Goal: Task Accomplishment & Management: Complete application form

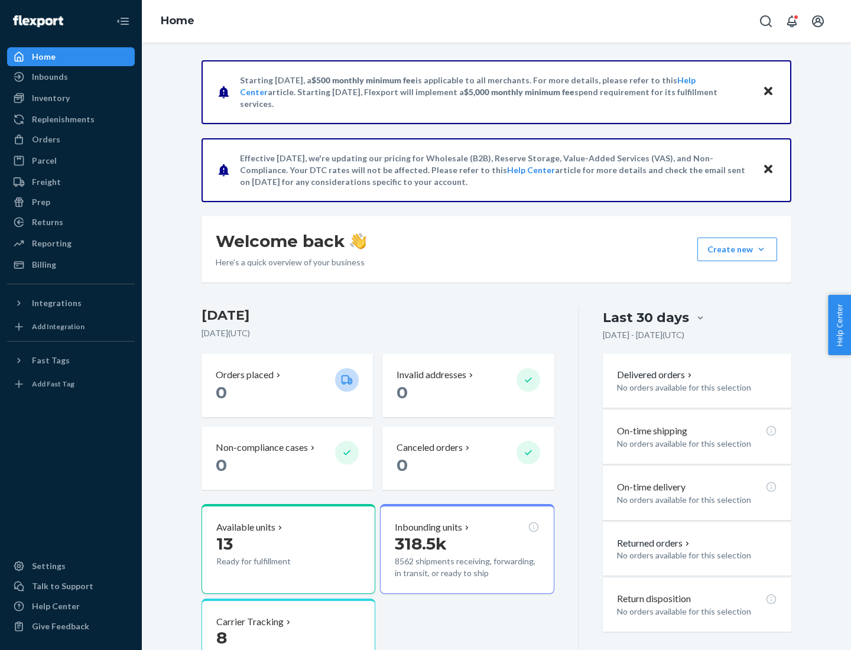
click at [761, 249] on button "Create new Create new inbound Create new order Create new product" at bounding box center [737, 249] width 80 height 24
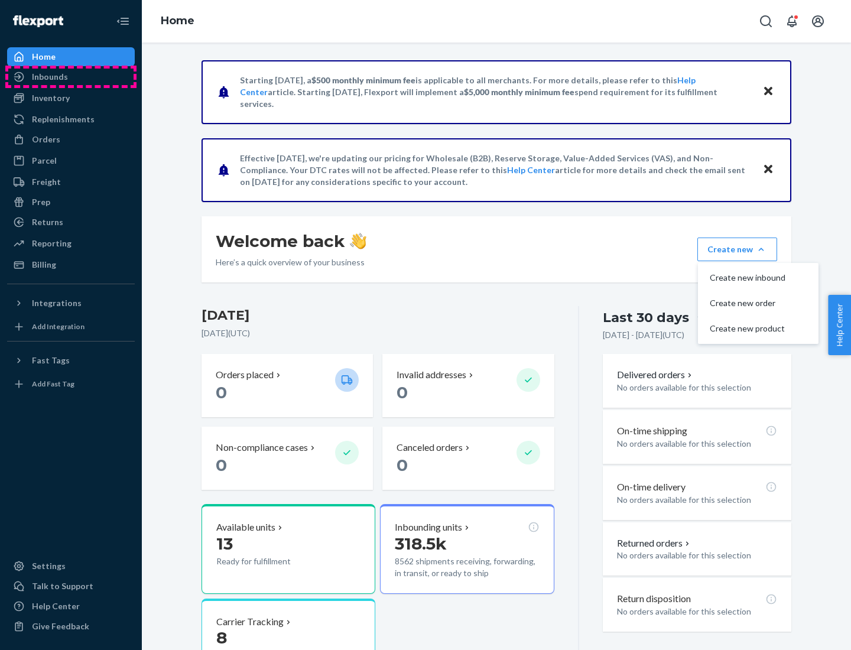
click at [71, 77] on div "Inbounds" at bounding box center [70, 77] width 125 height 17
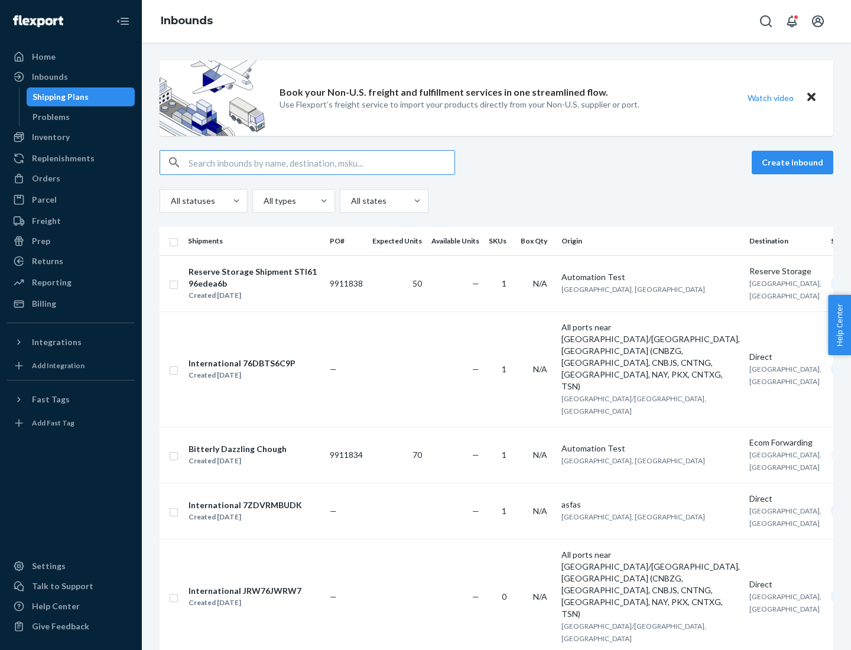
click at [794, 162] on button "Create inbound" at bounding box center [792, 163] width 82 height 24
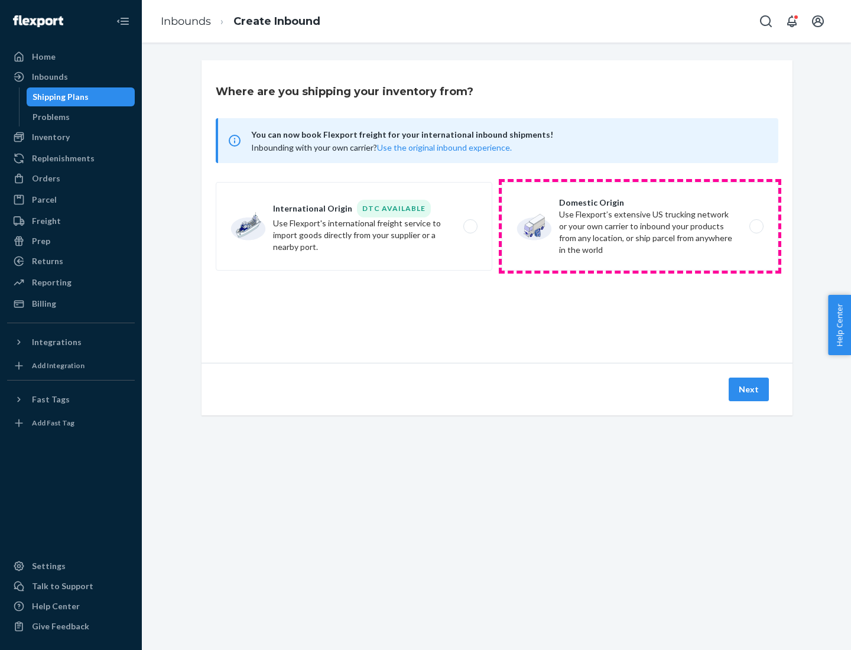
click at [640, 226] on label "Domestic Origin Use Flexport’s extensive US trucking network or your own carrie…" at bounding box center [640, 226] width 276 height 89
click at [756, 226] on input "Domestic Origin Use Flexport’s extensive US trucking network or your own carrie…" at bounding box center [760, 227] width 8 height 8
radio input "true"
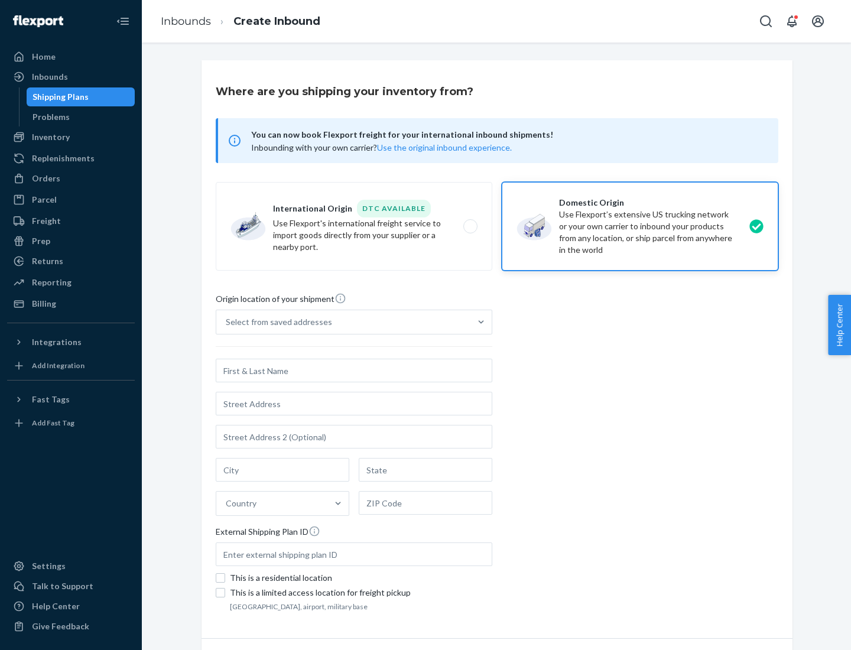
click at [276, 322] on div "Select from saved addresses" at bounding box center [279, 322] width 106 height 12
click at [227, 322] on input "Select from saved addresses" at bounding box center [226, 322] width 1 height 12
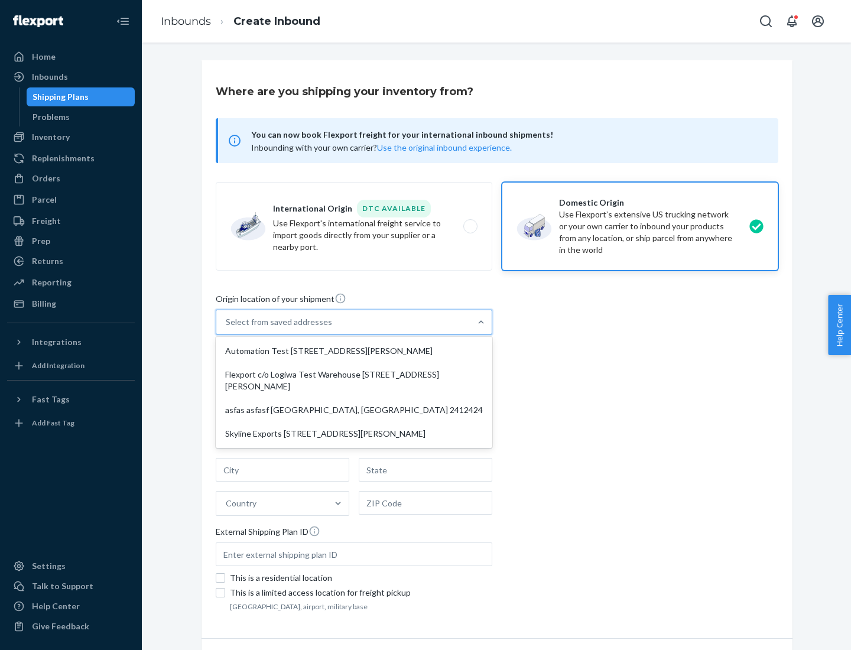
scroll to position [5, 0]
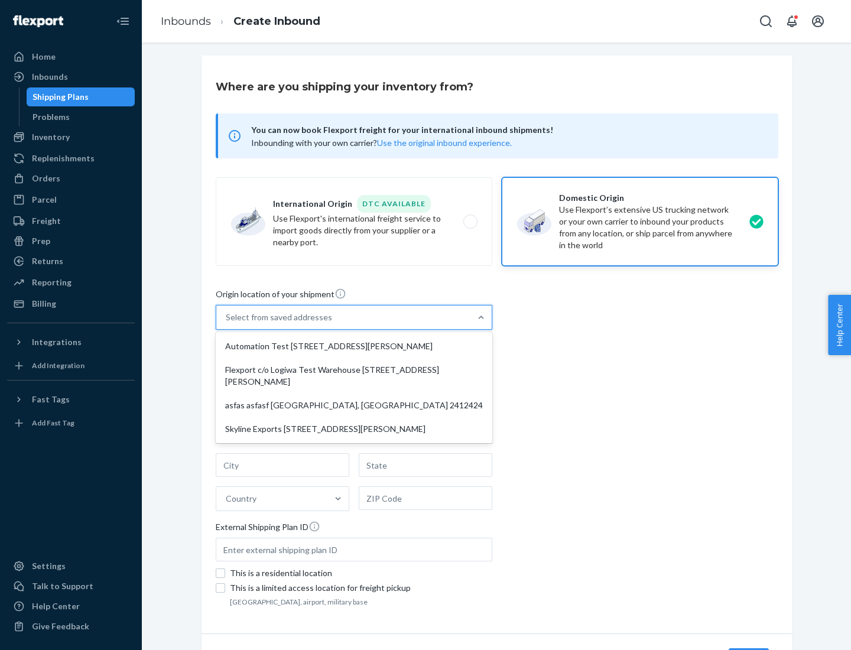
click at [354, 346] on div "Automation Test [STREET_ADDRESS][PERSON_NAME]" at bounding box center [354, 346] width 272 height 24
click at [227, 323] on input "option Automation Test [STREET_ADDRESS][PERSON_NAME] focused, 1 of 4. 4 results…" at bounding box center [226, 317] width 1 height 12
type input "Automation Test"
type input "9th Floor"
type input "[GEOGRAPHIC_DATA]"
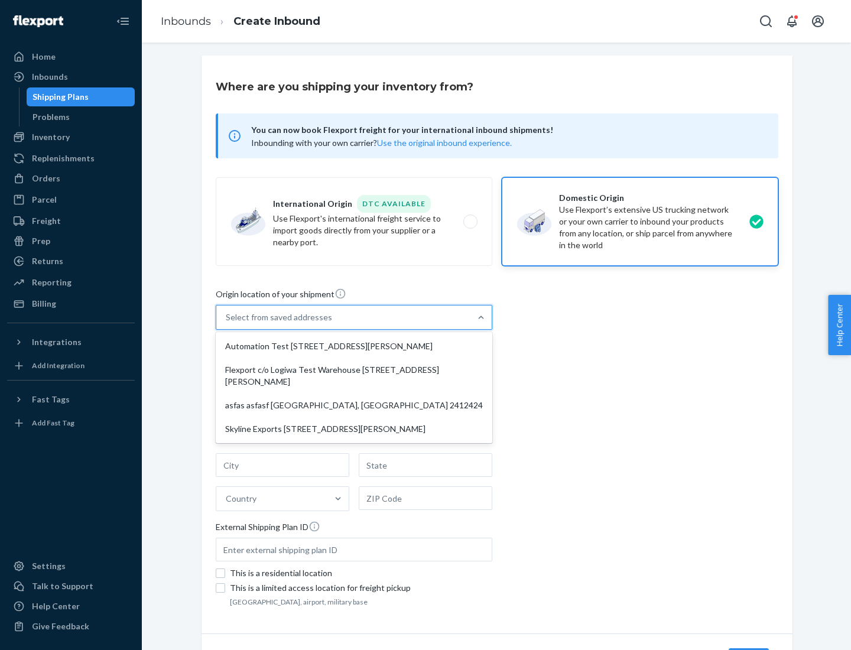
type input "CA"
type input "94104"
type input "[STREET_ADDRESS][PERSON_NAME]"
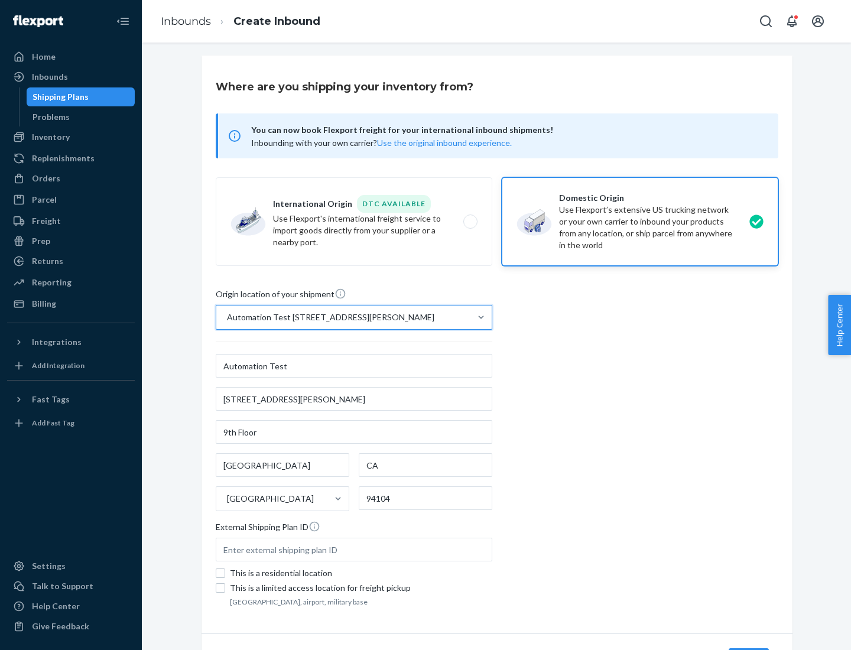
scroll to position [69, 0]
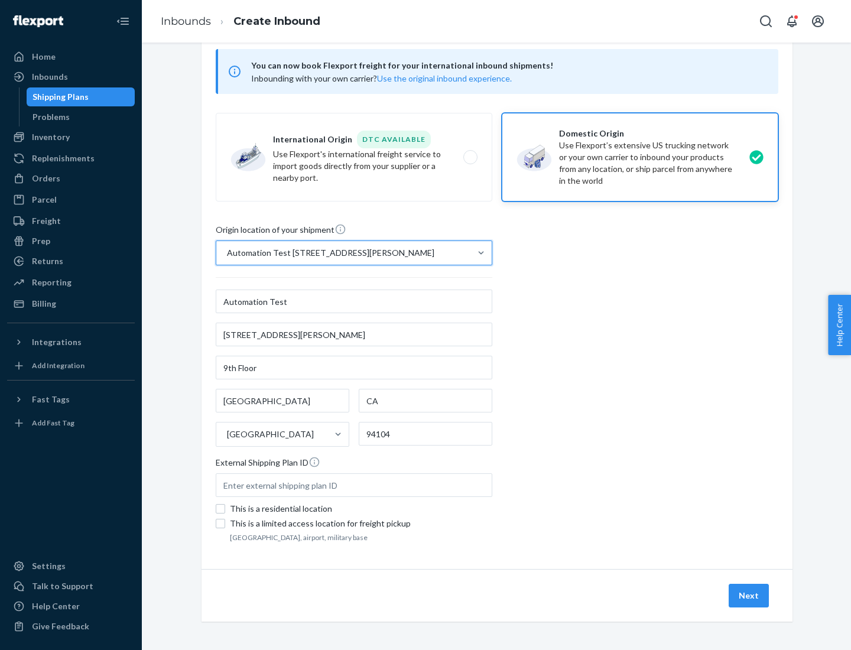
click at [749, 595] on button "Next" at bounding box center [748, 596] width 40 height 24
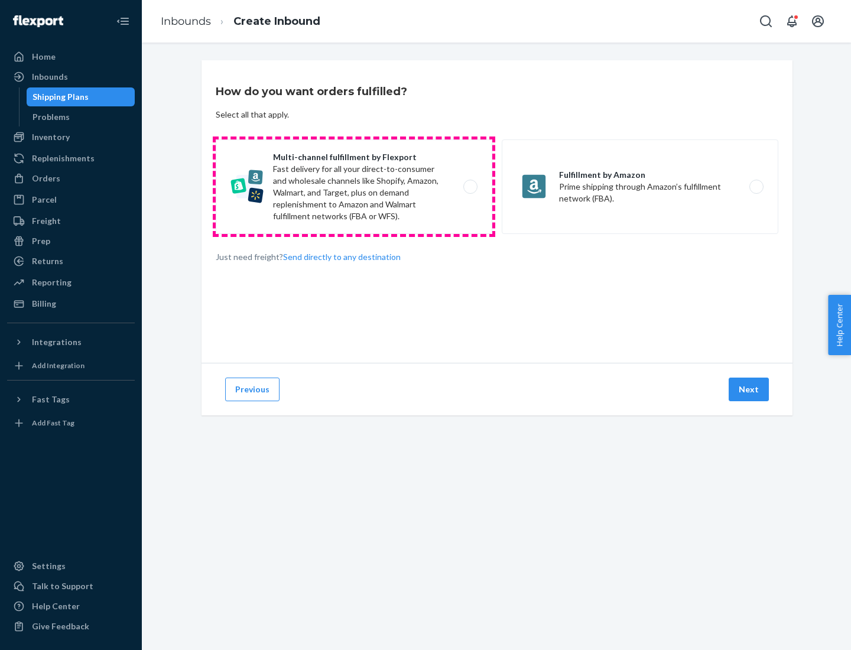
click at [354, 187] on label "Multi-channel fulfillment by Flexport Fast delivery for all your direct-to-cons…" at bounding box center [354, 186] width 276 height 95
click at [470, 187] on input "Multi-channel fulfillment by Flexport Fast delivery for all your direct-to-cons…" at bounding box center [474, 187] width 8 height 8
radio input "true"
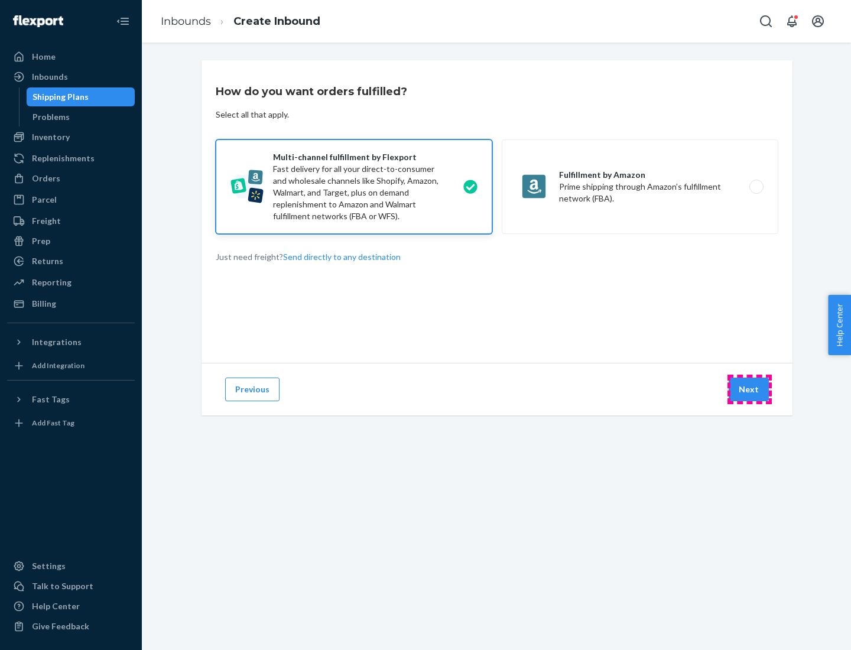
click at [749, 389] on button "Next" at bounding box center [748, 389] width 40 height 24
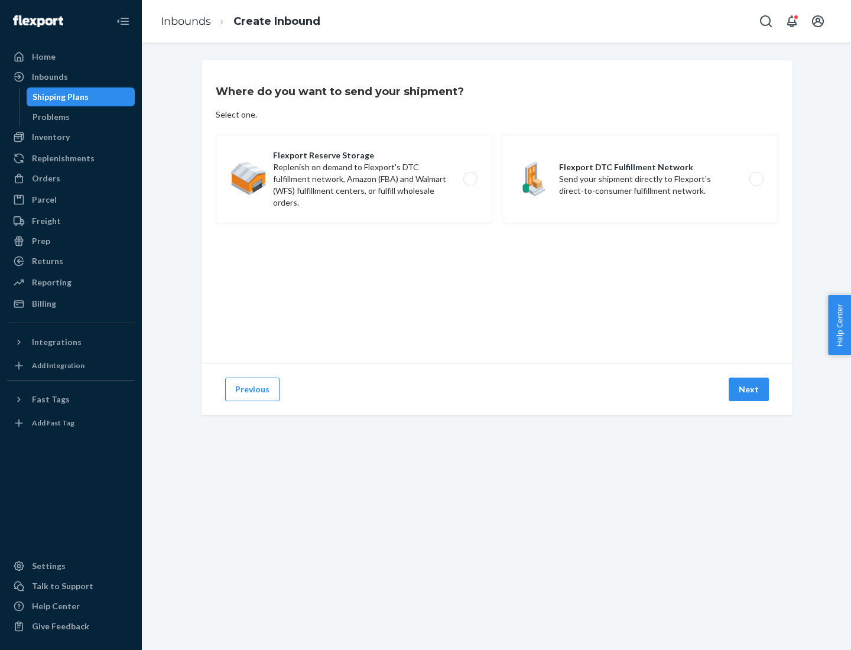
click at [640, 179] on label "Flexport DTC Fulfillment Network Send your shipment directly to Flexport's dire…" at bounding box center [640, 179] width 276 height 89
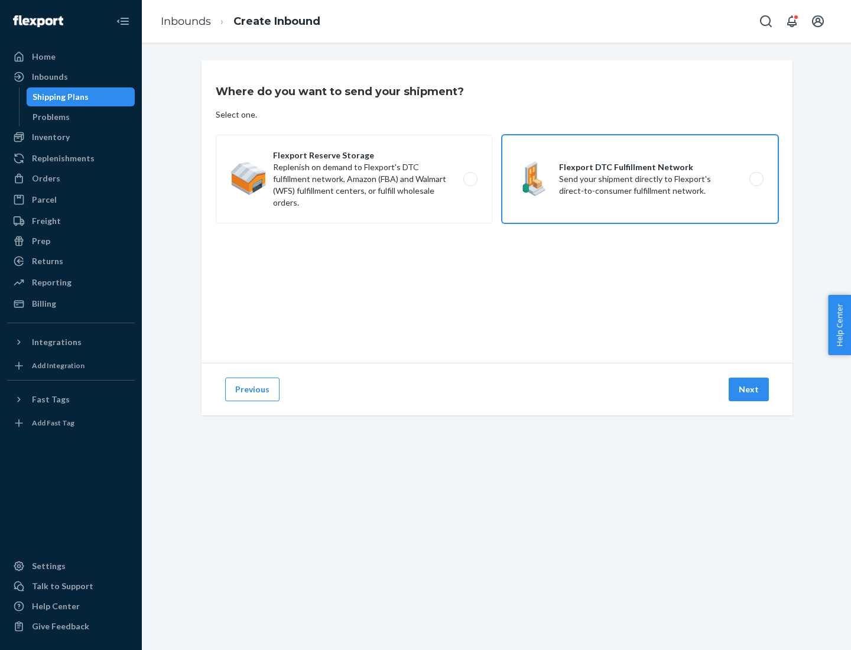
click at [756, 179] on input "Flexport DTC Fulfillment Network Send your shipment directly to Flexport's dire…" at bounding box center [760, 179] width 8 height 8
radio input "true"
click at [749, 389] on button "Next" at bounding box center [748, 389] width 40 height 24
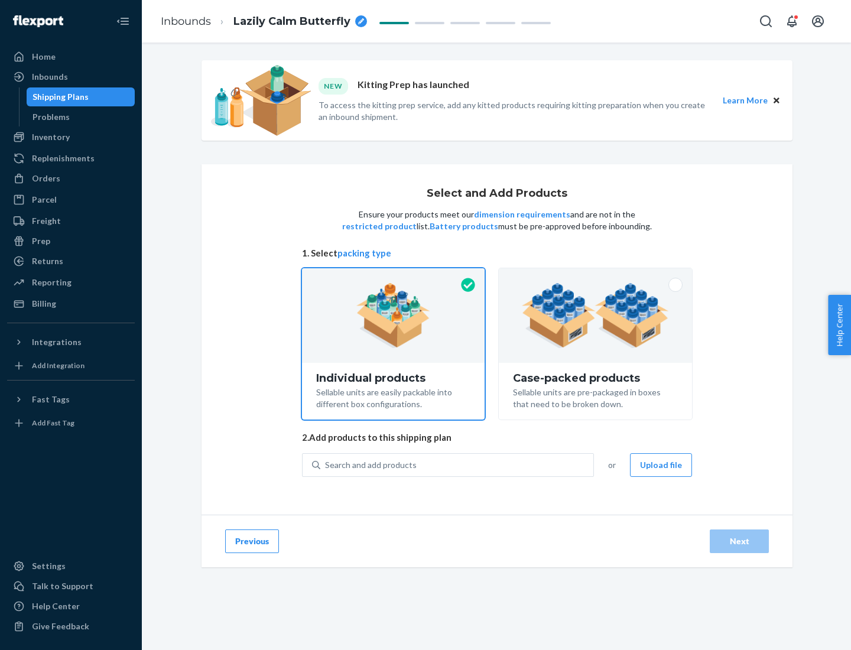
click at [595, 315] on img at bounding box center [595, 315] width 147 height 65
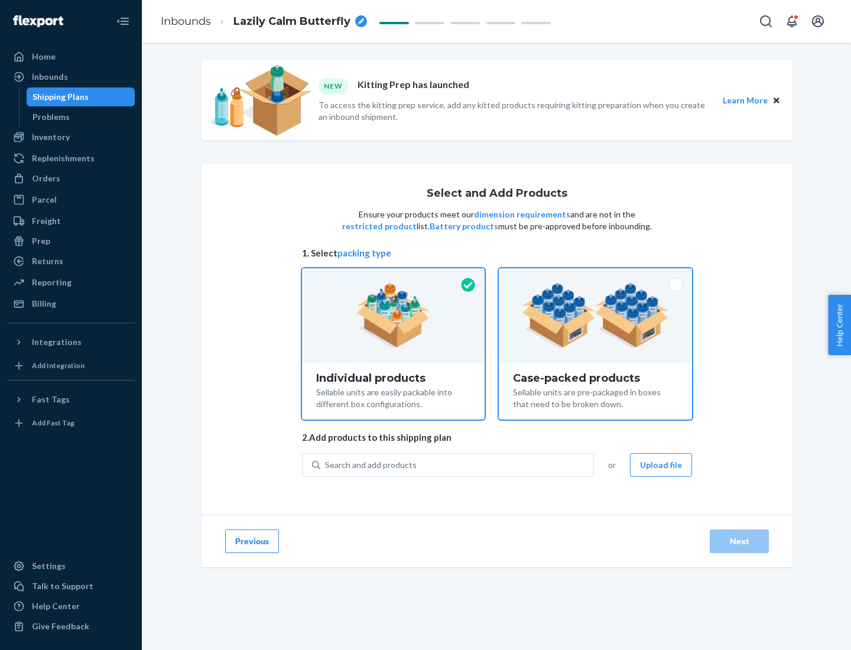
click at [595, 276] on input "Case-packed products Sellable units are pre-packaged in boxes that need to be b…" at bounding box center [595, 272] width 8 height 8
radio input "true"
radio input "false"
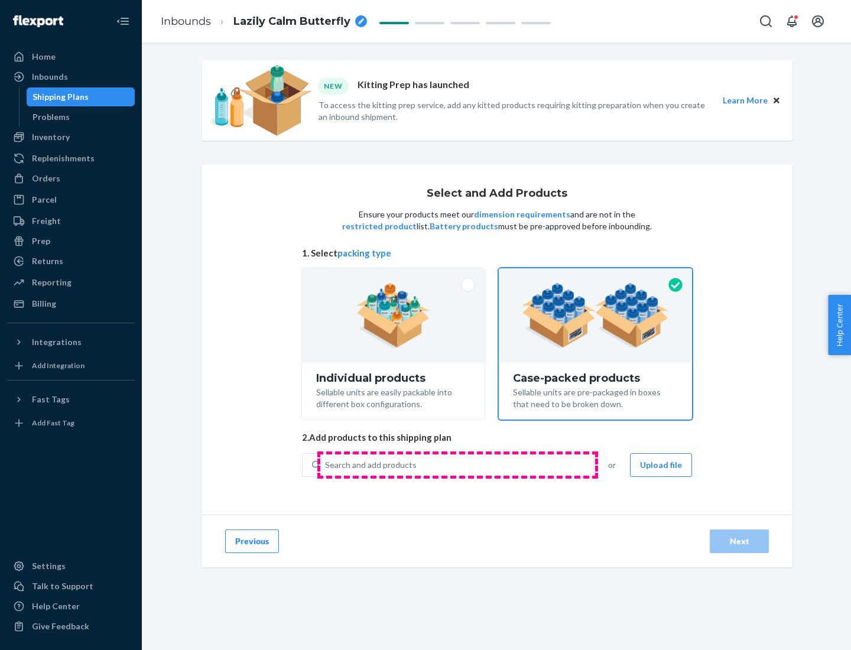
click at [457, 464] on div "Search and add products" at bounding box center [456, 464] width 273 height 21
click at [326, 464] on input "Search and add products" at bounding box center [325, 465] width 1 height 12
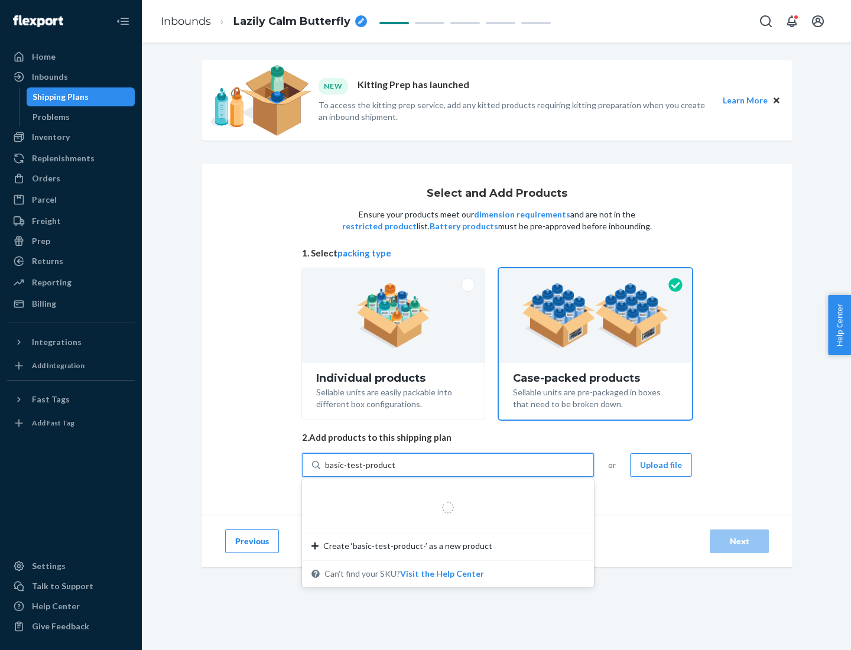
type input "basic-test-product-1"
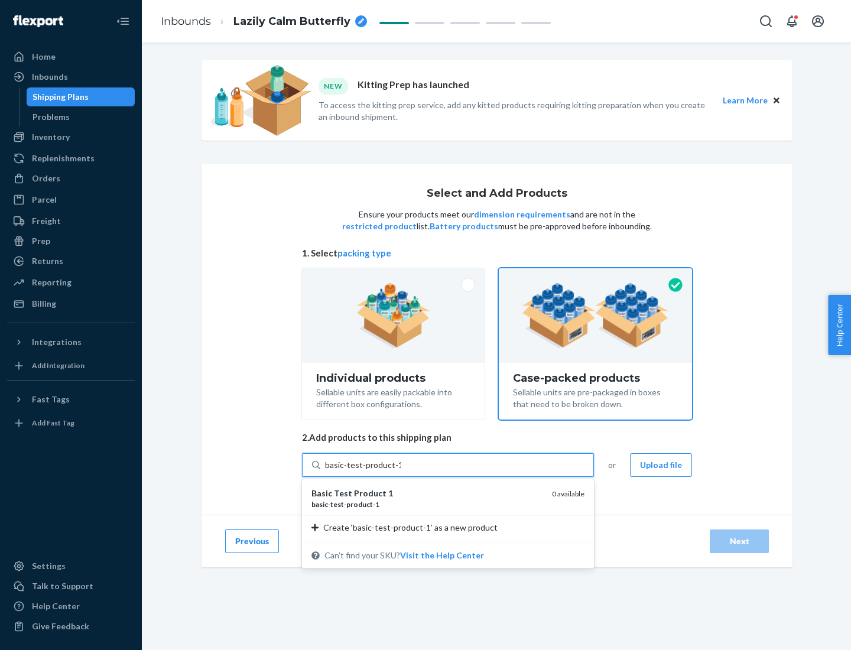
click at [427, 504] on div "basic - test - product - 1" at bounding box center [426, 504] width 231 height 10
click at [401, 471] on input "basic-test-product-1" at bounding box center [363, 465] width 76 height 12
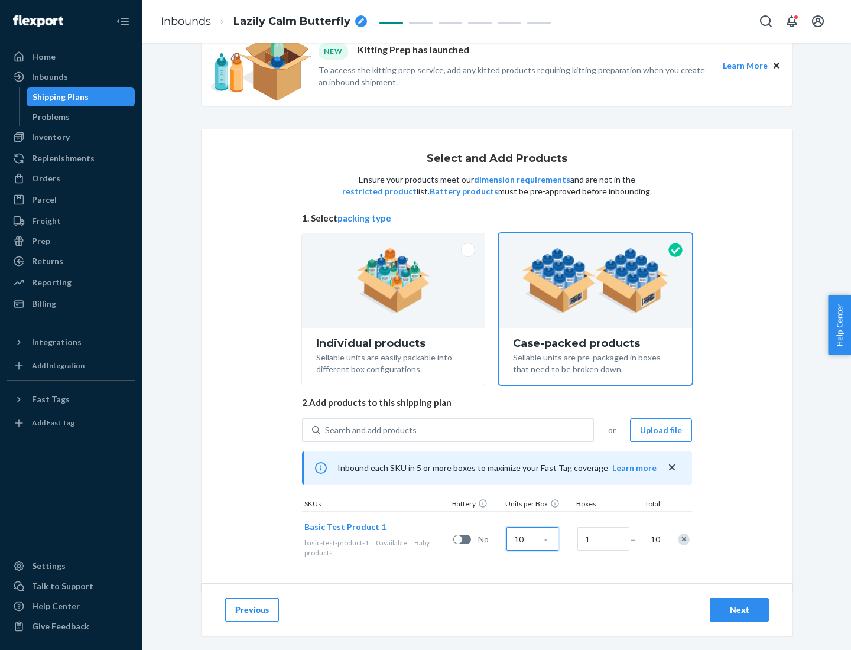
scroll to position [43, 0]
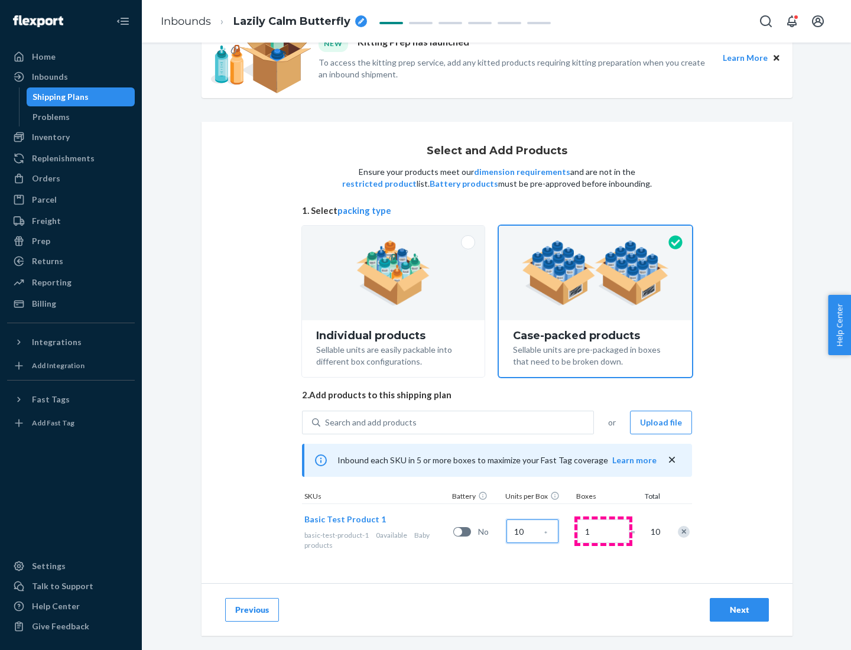
type input "10"
type input "7"
click at [739, 610] on div "Next" at bounding box center [739, 610] width 39 height 12
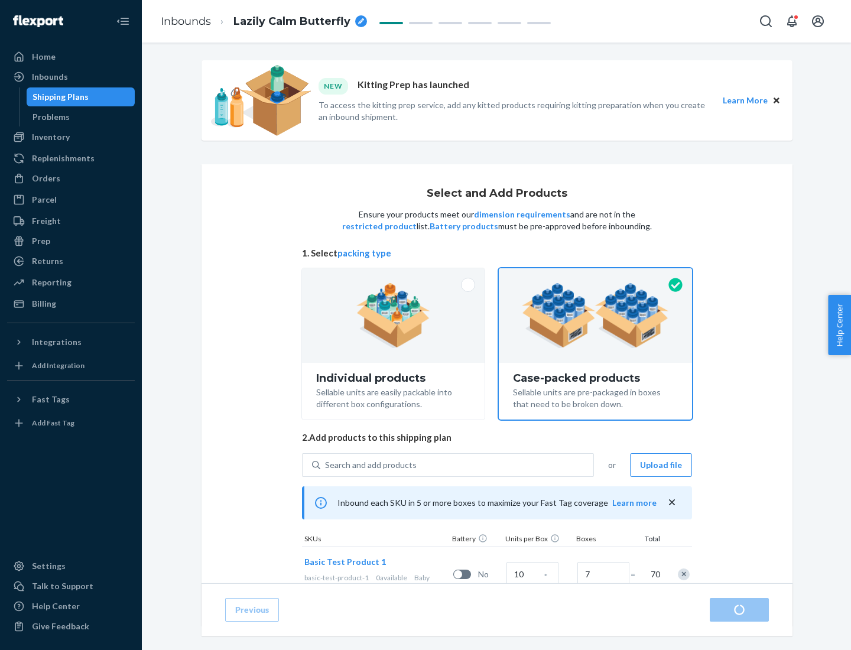
radio input "true"
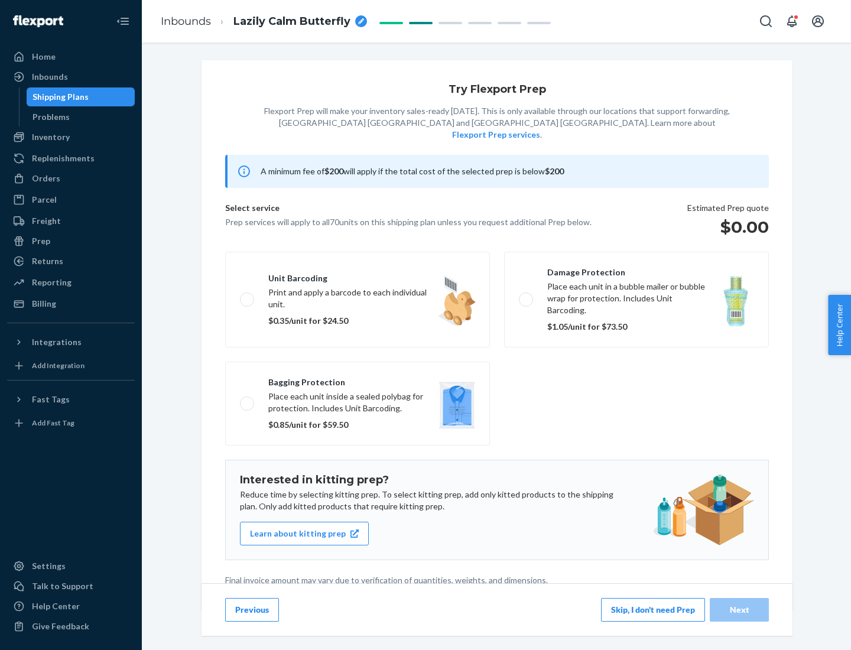
scroll to position [3, 0]
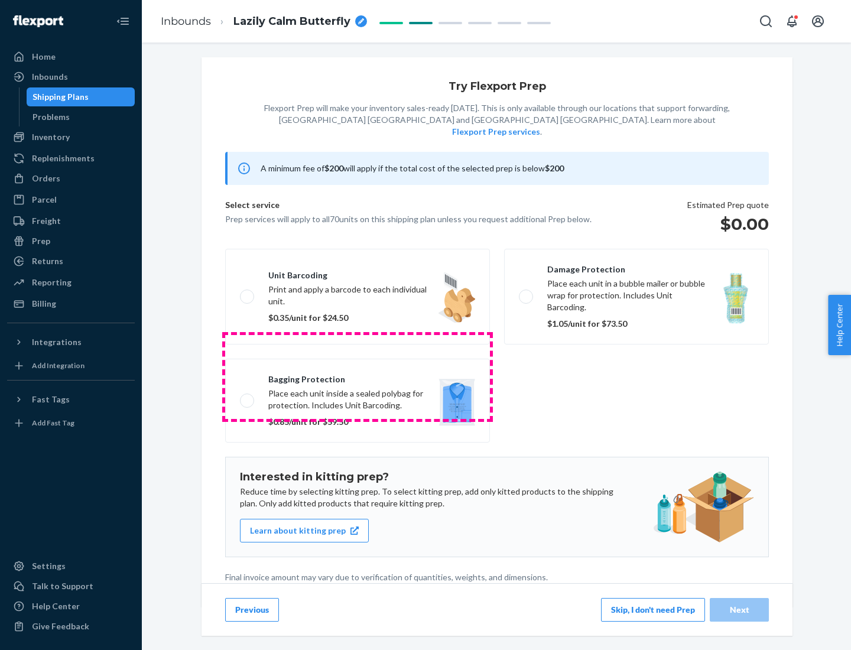
click at [357, 376] on label "Bagging protection Place each unit inside a sealed polybag for protection. Incl…" at bounding box center [357, 401] width 265 height 84
click at [248, 396] on input "Bagging protection Place each unit inside a sealed polybag for protection. Incl…" at bounding box center [244, 400] width 8 height 8
checkbox input "true"
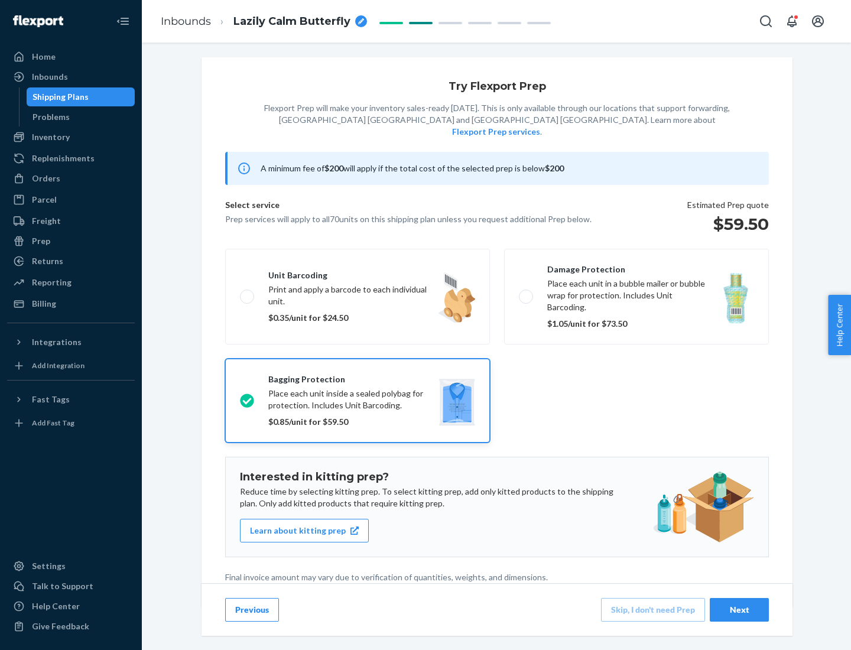
click at [739, 609] on div "Next" at bounding box center [739, 610] width 39 height 12
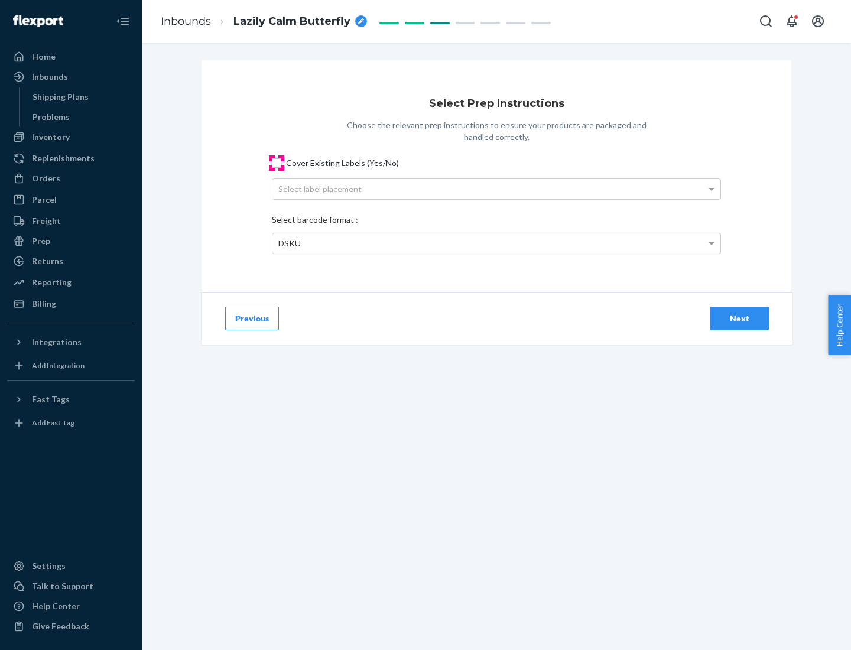
click at [276, 162] on input "Cover Existing Labels (Yes/No)" at bounding box center [276, 162] width 9 height 9
checkbox input "true"
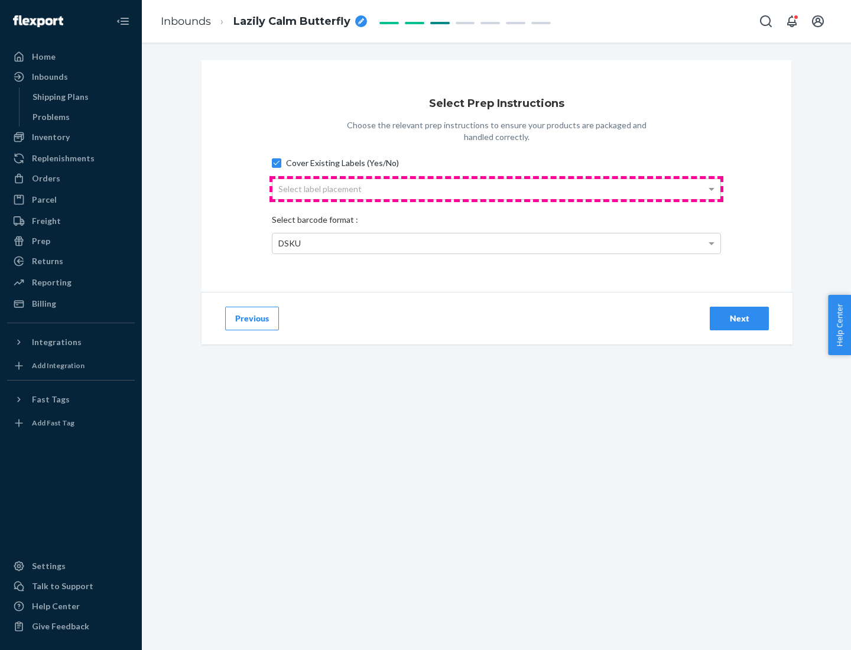
click at [496, 188] on div "Select label placement" at bounding box center [496, 189] width 448 height 20
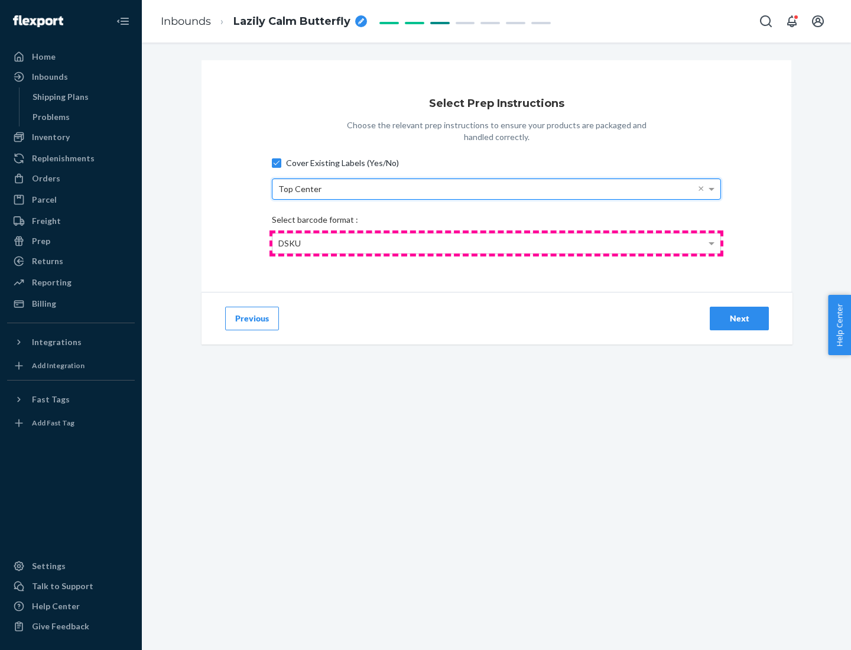
click at [496, 243] on div "DSKU" at bounding box center [496, 243] width 448 height 20
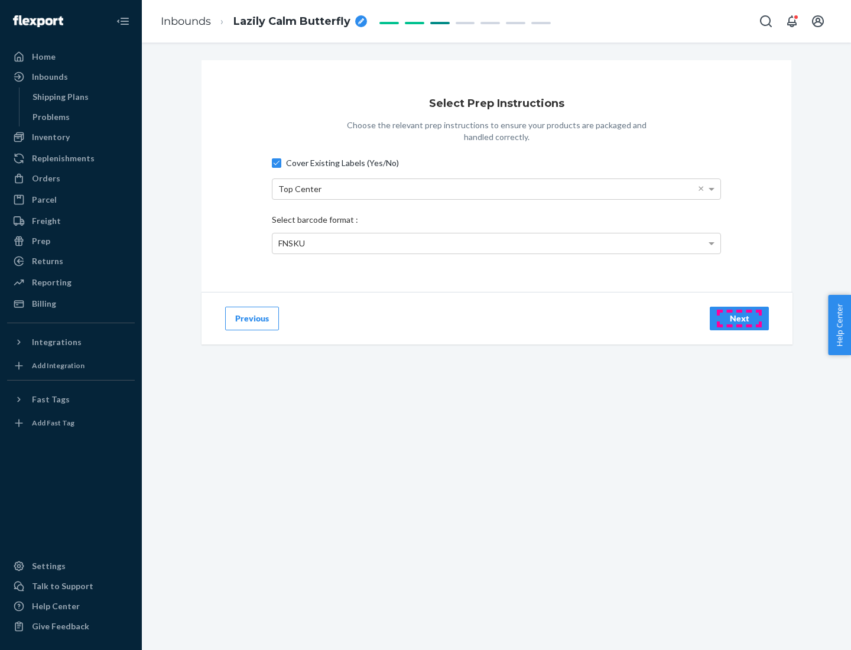
click at [739, 318] on div "Next" at bounding box center [739, 319] width 39 height 12
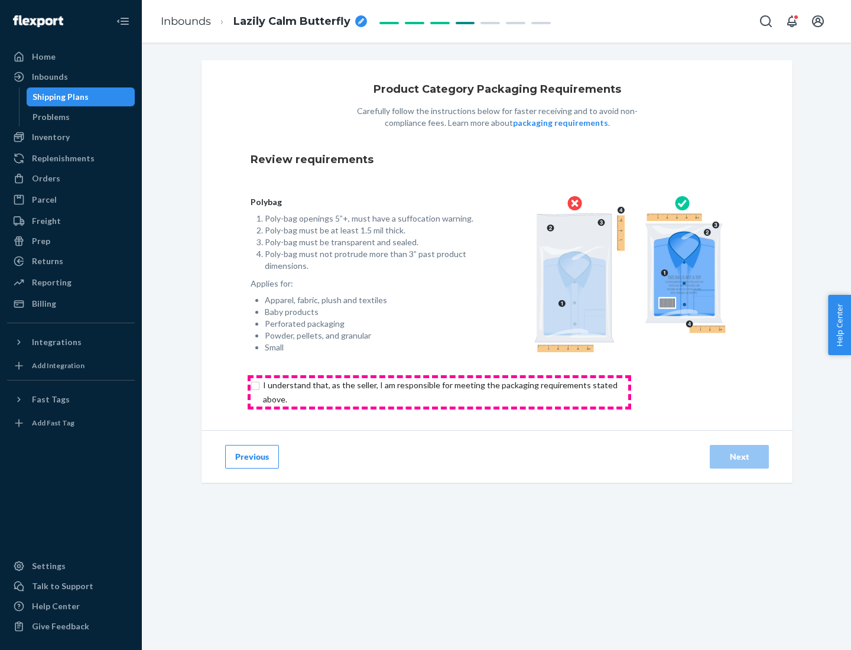
click at [439, 392] on input "checkbox" at bounding box center [446, 392] width 393 height 28
checkbox input "true"
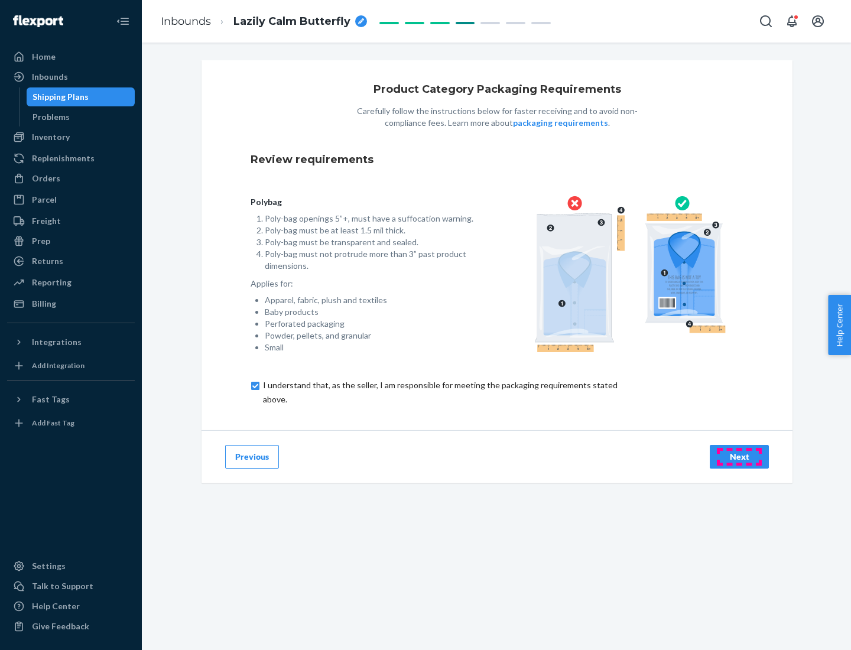
click at [739, 456] on div "Next" at bounding box center [739, 457] width 39 height 12
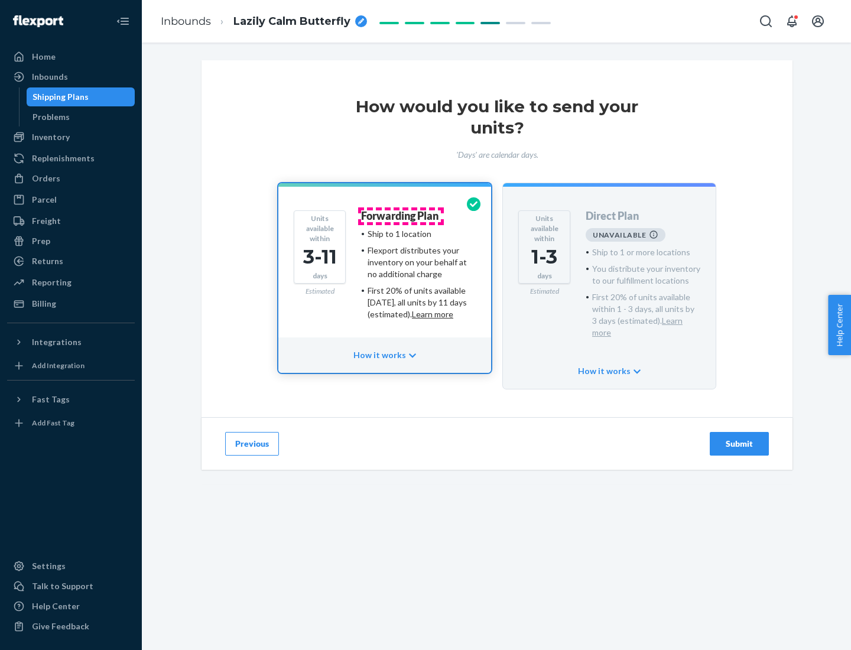
click at [401, 216] on h4 "Forwarding Plan" at bounding box center [399, 216] width 77 height 12
click at [739, 438] on div "Submit" at bounding box center [739, 444] width 39 height 12
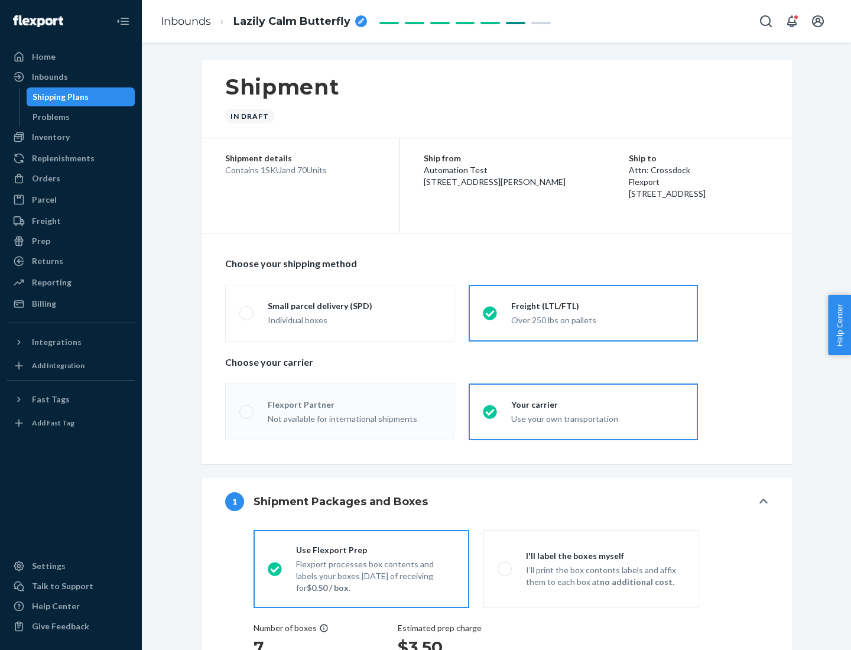
radio input "true"
radio input "false"
radio input "true"
radio input "false"
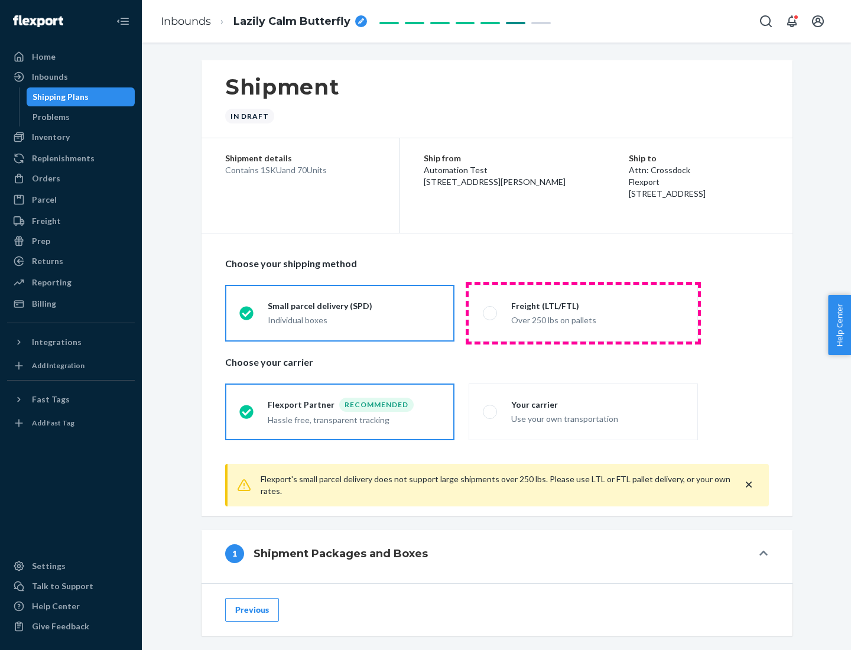
click at [583, 313] on div "Over 250 lbs on pallets" at bounding box center [597, 319] width 172 height 14
click at [490, 313] on input "Freight (LTL/FTL) Over 250 lbs on pallets" at bounding box center [487, 313] width 8 height 8
radio input "true"
radio input "false"
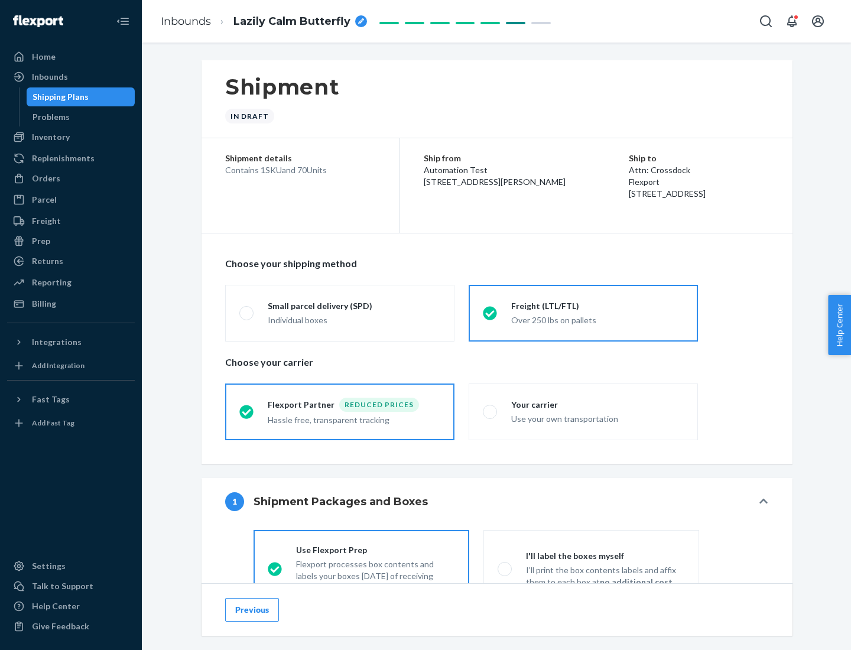
scroll to position [66, 0]
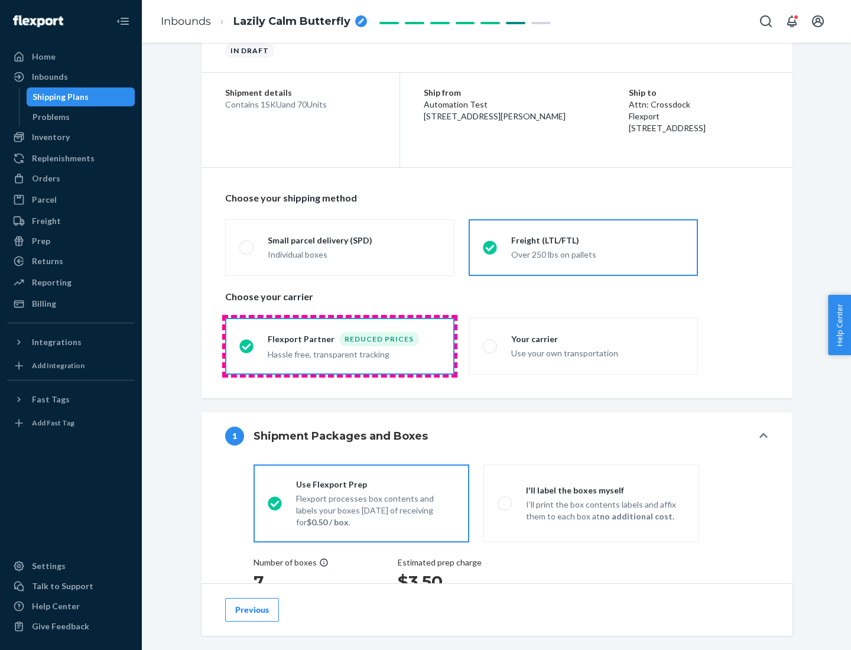
click at [340, 346] on div "Hassle free, transparent tracking" at bounding box center [354, 353] width 172 height 14
click at [247, 346] on input "Flexport Partner Reduced prices Hassle free, transparent tracking" at bounding box center [243, 346] width 8 height 8
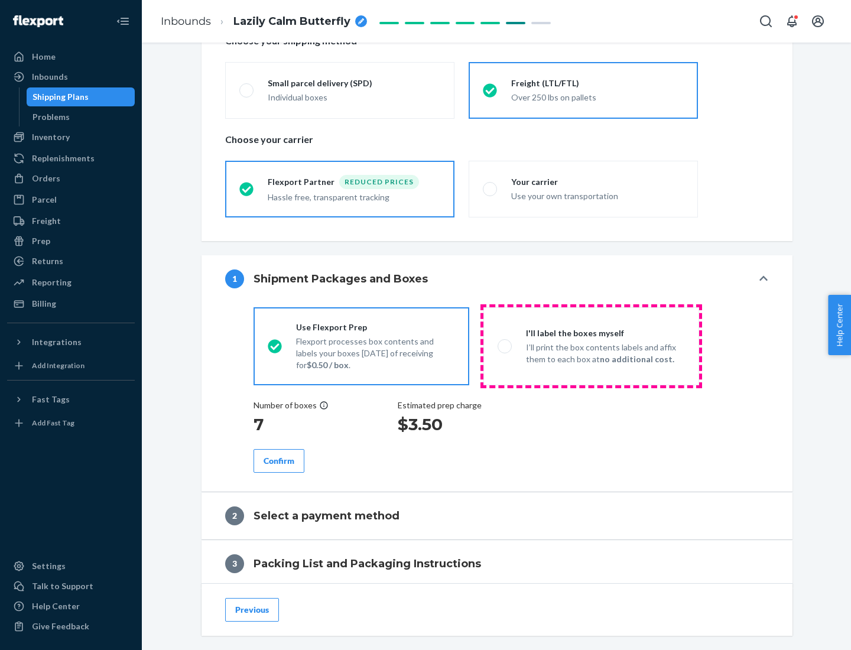
click at [591, 346] on p "I’ll print the box contents labels and affix them to each box at no additional …" at bounding box center [605, 353] width 159 height 24
click at [505, 346] on input "I'll label the boxes myself I’ll print the box contents labels and affix them t…" at bounding box center [501, 346] width 8 height 8
radio input "true"
radio input "false"
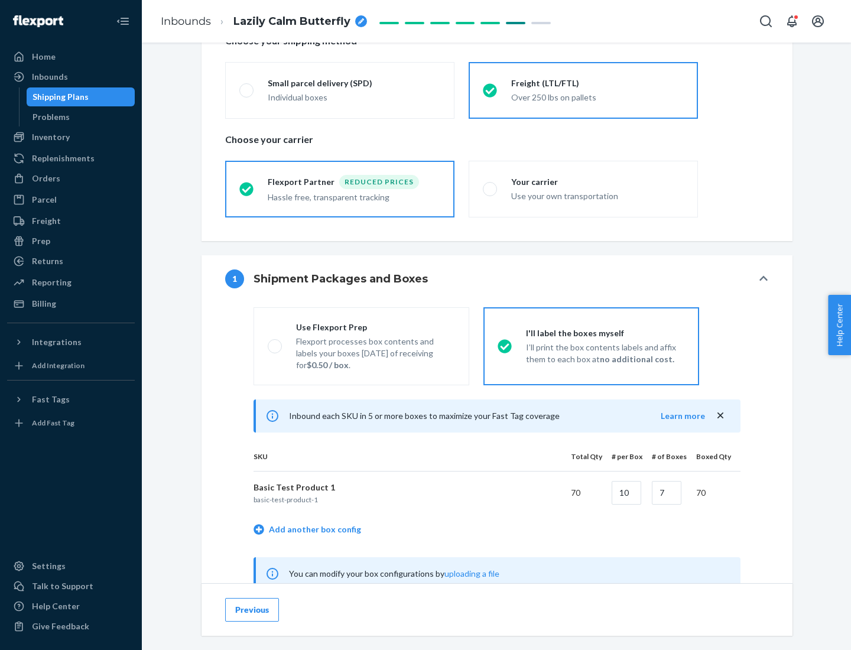
scroll to position [369, 0]
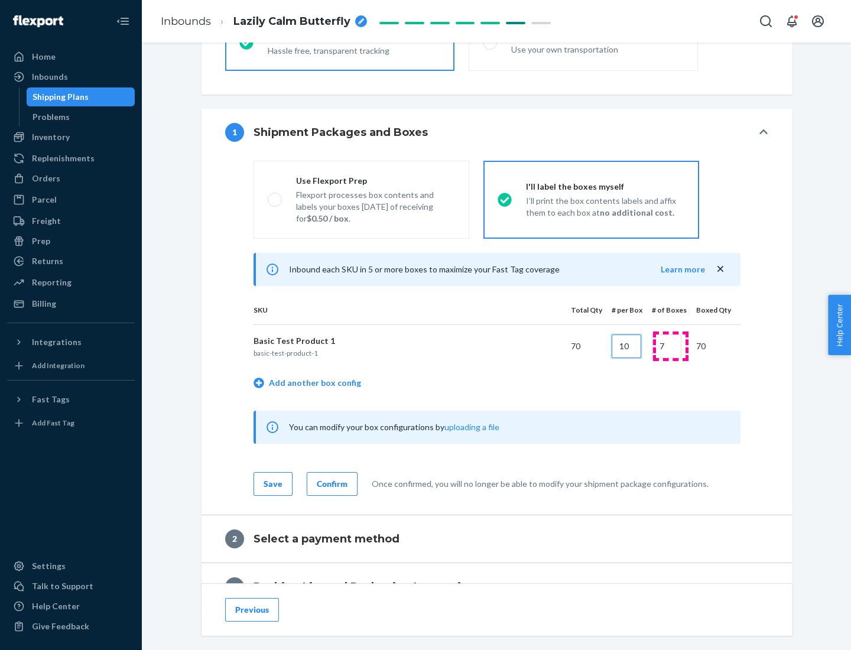
type input "10"
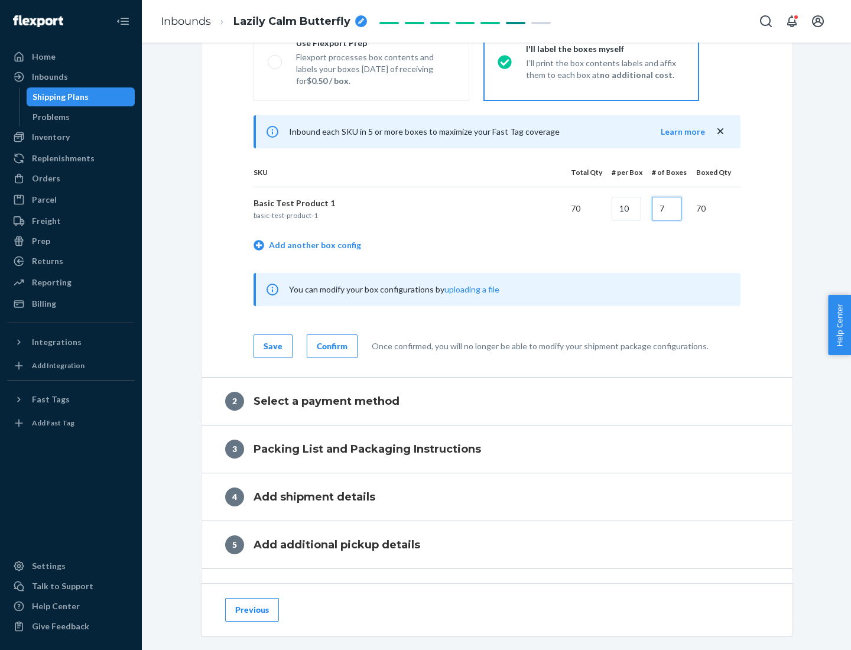
type input "7"
click at [330, 346] on div "Confirm" at bounding box center [332, 346] width 31 height 12
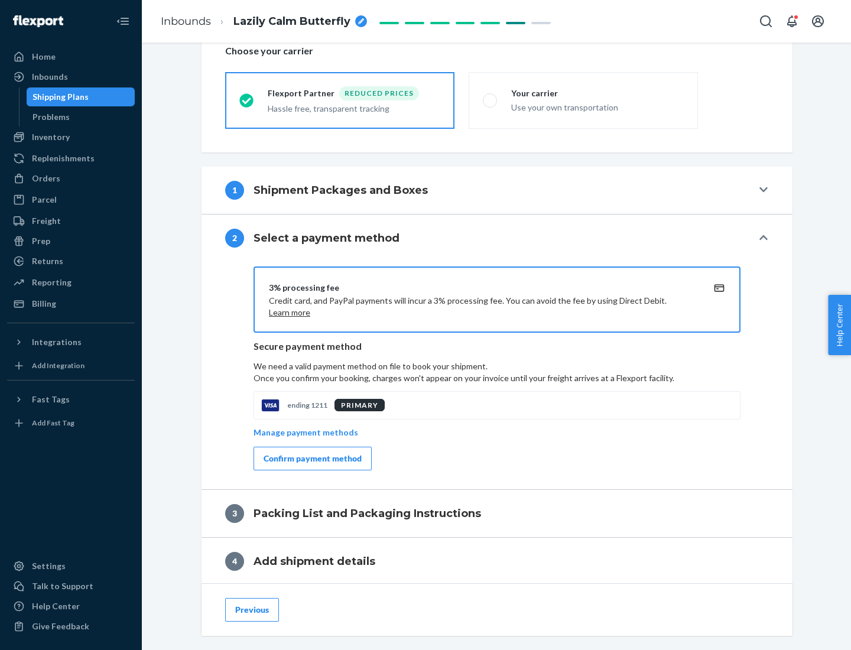
scroll to position [424, 0]
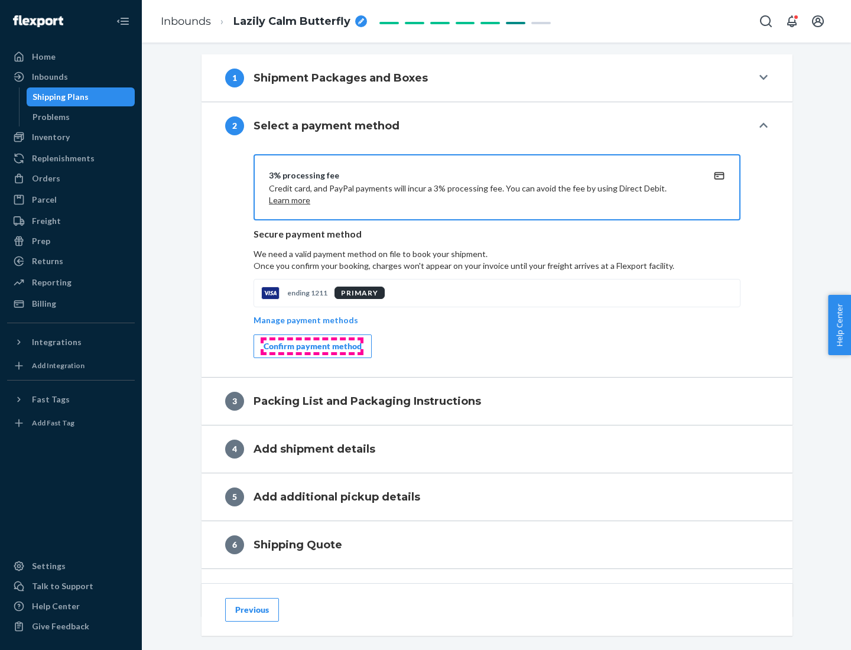
click at [311, 346] on div "Confirm payment method" at bounding box center [312, 346] width 98 height 12
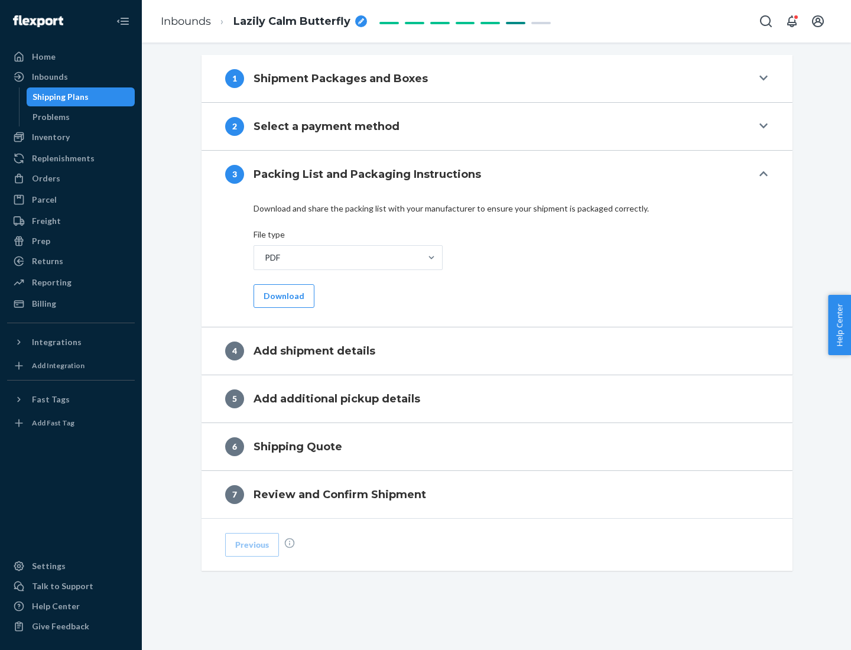
scroll to position [373, 0]
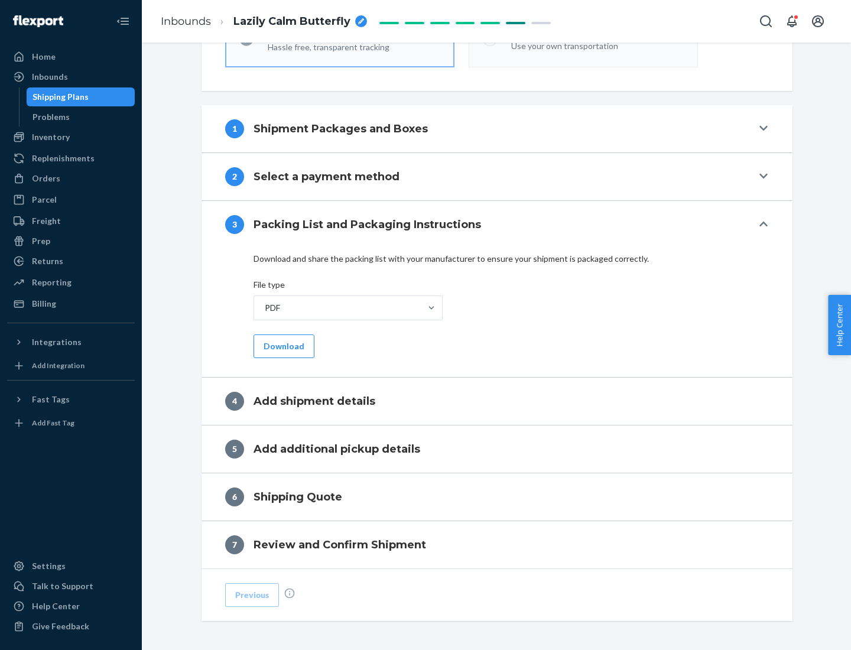
click at [282, 346] on button "Download" at bounding box center [283, 346] width 61 height 24
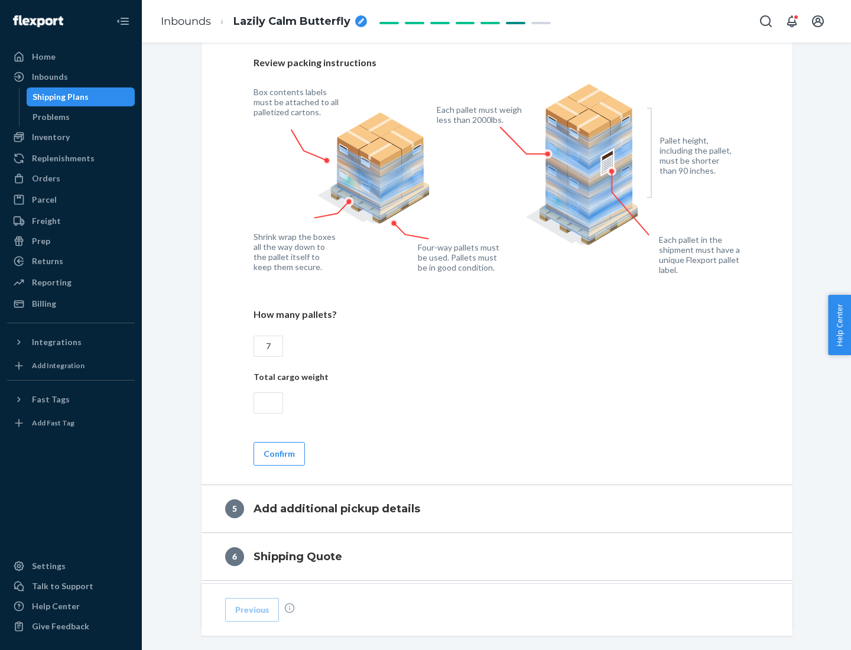
scroll to position [767, 0]
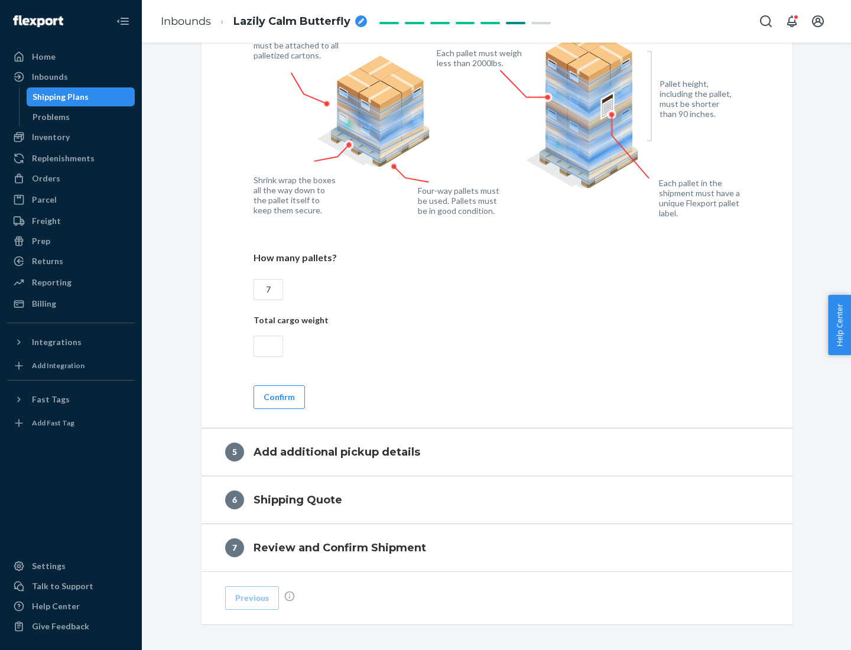
type input "7"
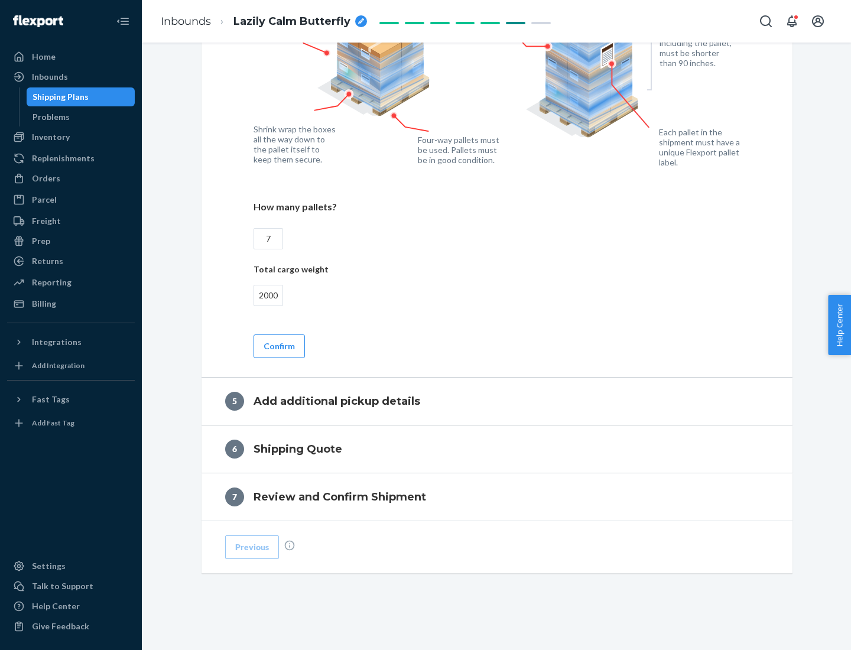
type input "2000"
click at [278, 346] on button "Confirm" at bounding box center [278, 346] width 51 height 24
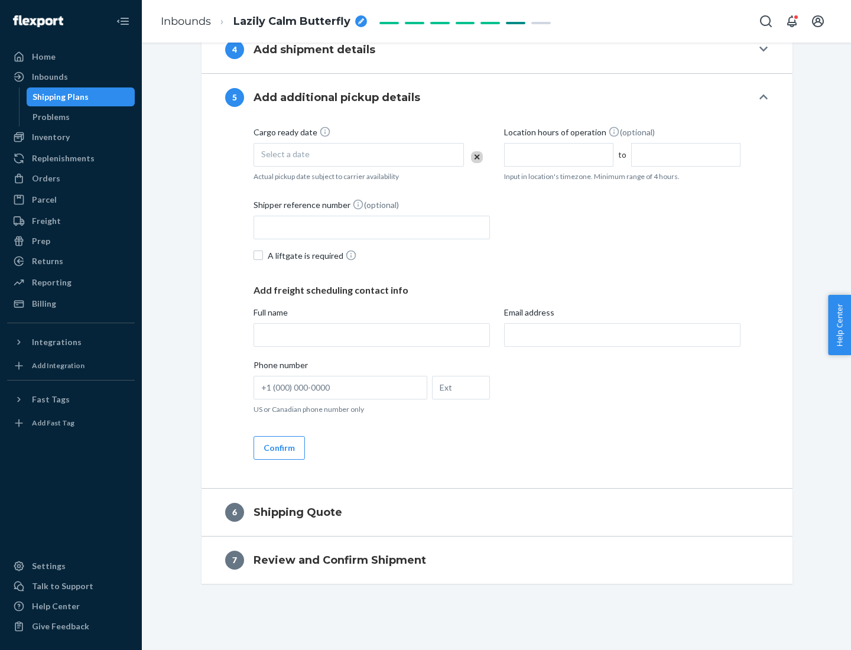
scroll to position [404, 0]
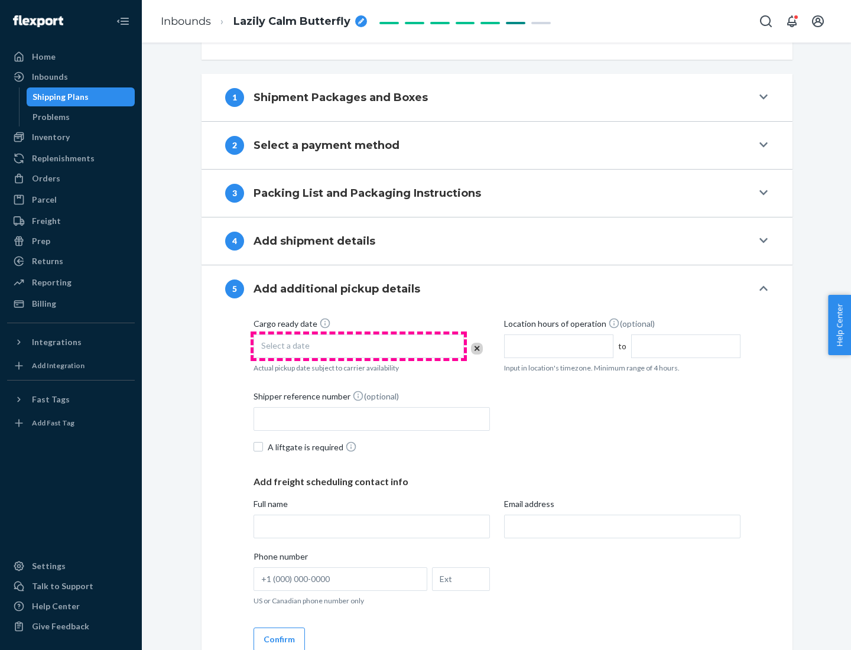
click at [359, 346] on div "Select a date" at bounding box center [358, 346] width 210 height 24
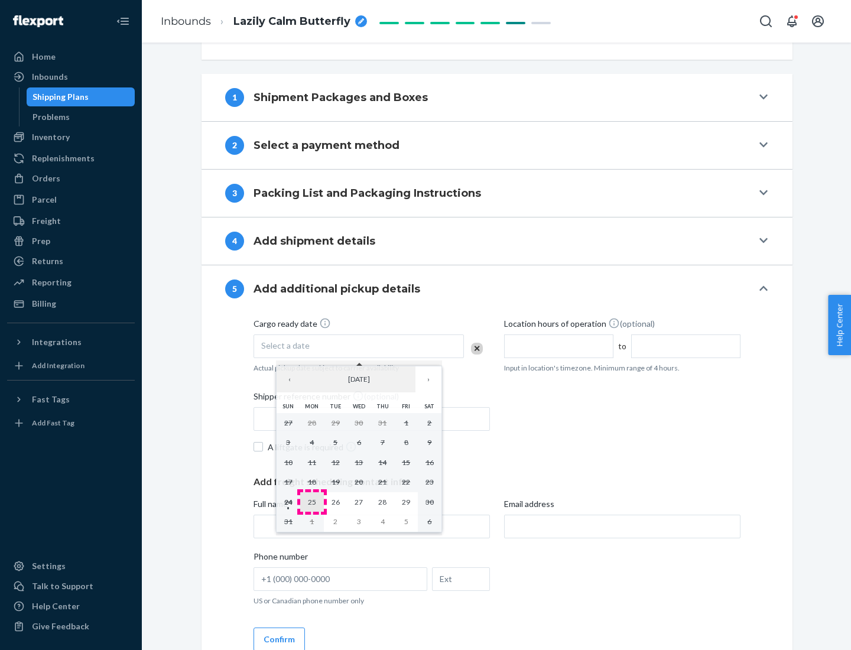
click at [311, 502] on abbr "25" at bounding box center [312, 501] width 8 height 9
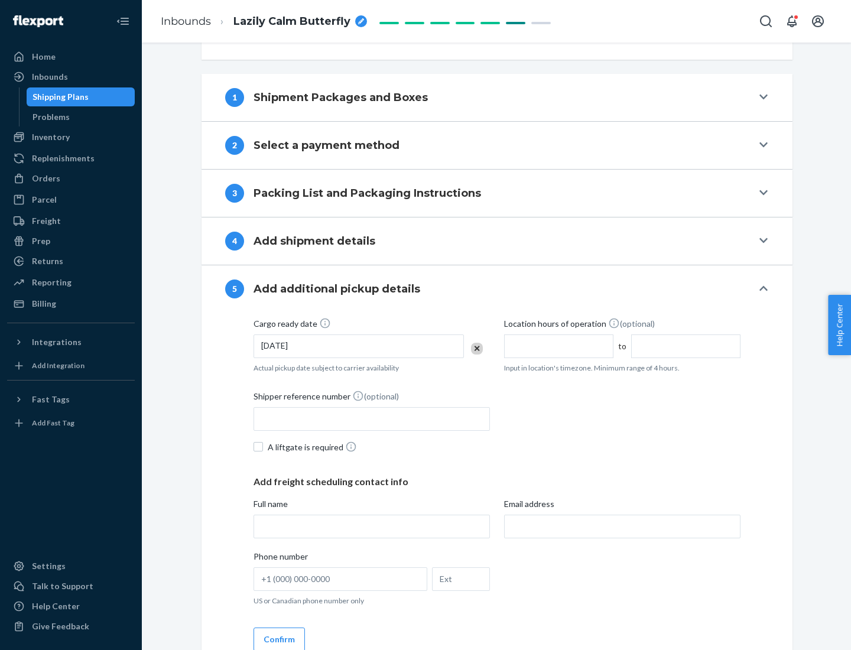
scroll to position [584, 0]
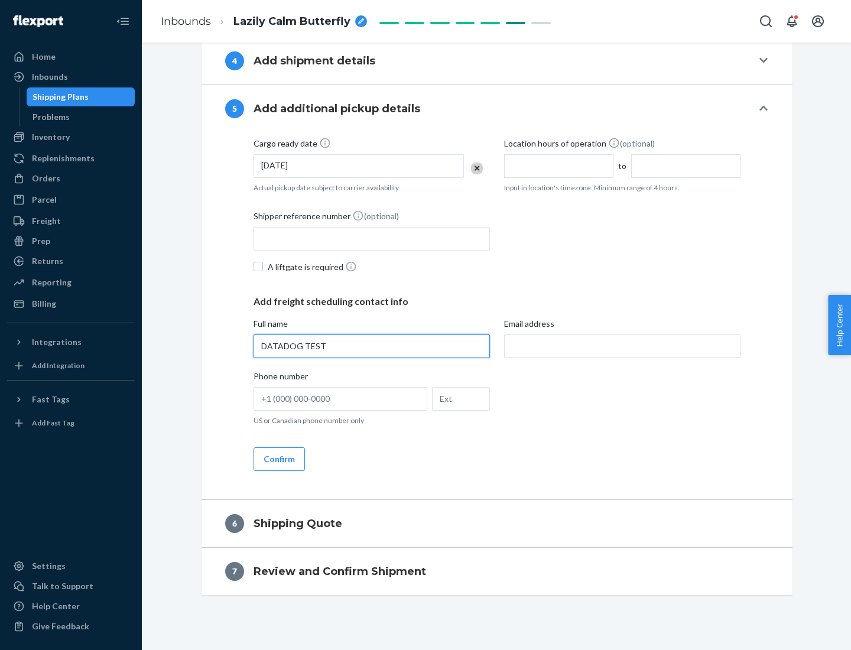
type input "DATADOG TEST"
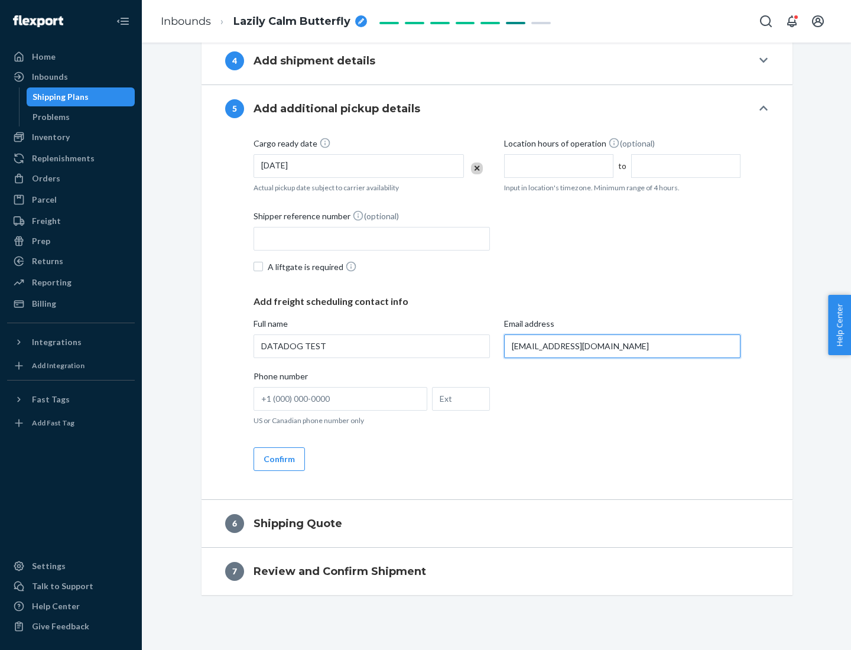
scroll to position [595, 0]
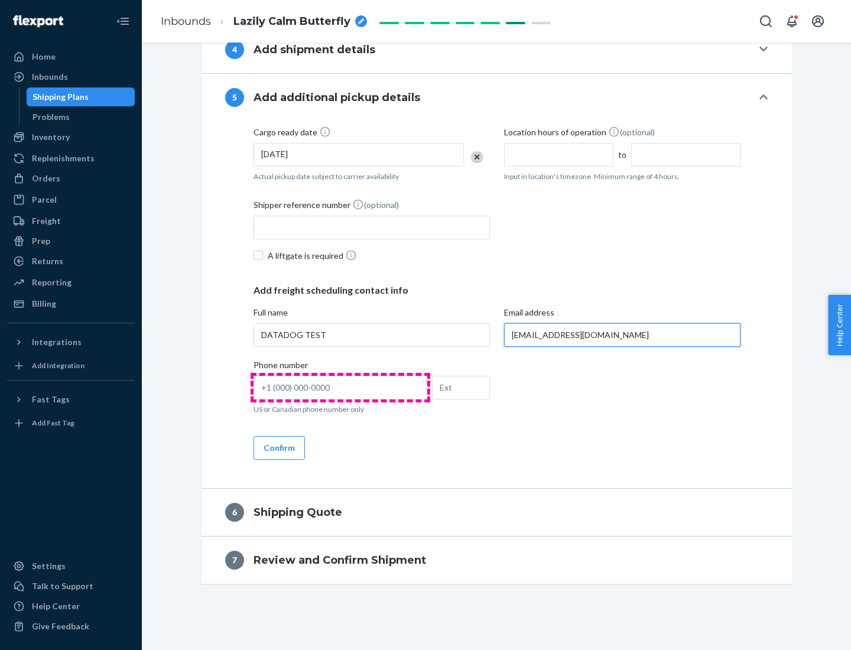
type input "[EMAIL_ADDRESS][DOMAIN_NAME]"
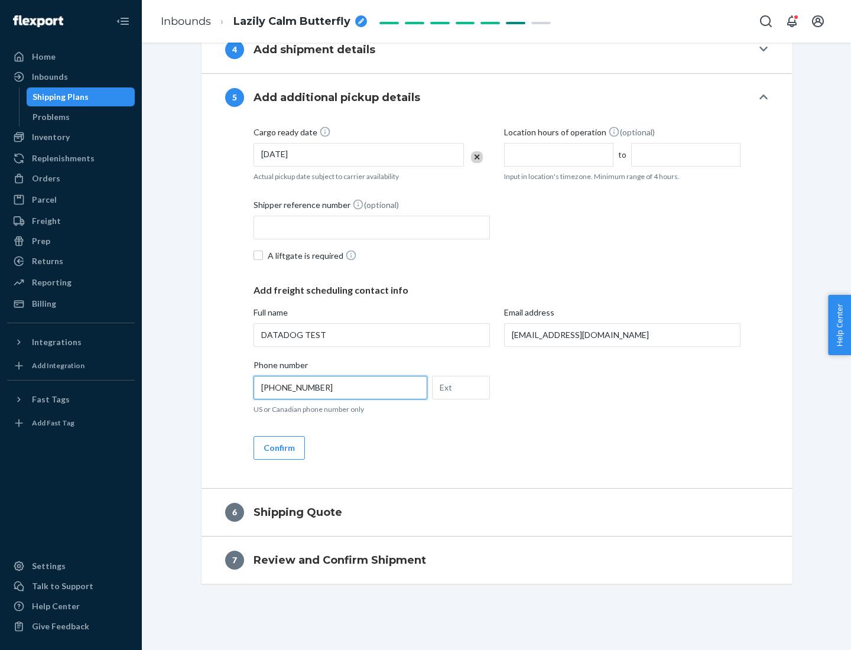
type input "[PHONE_NUMBER]"
click at [278, 447] on button "Confirm" at bounding box center [278, 448] width 51 height 24
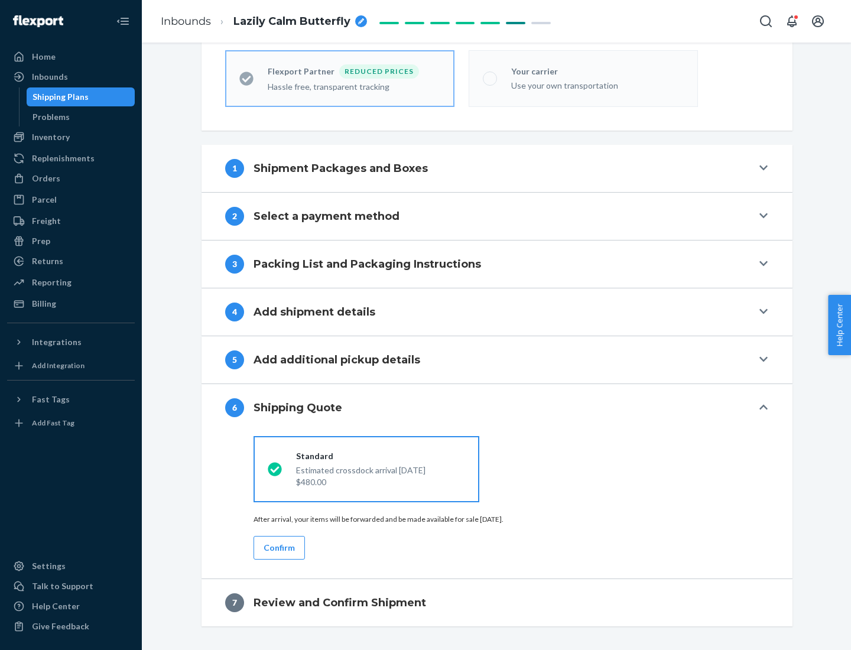
scroll to position [376, 0]
